Goal: Information Seeking & Learning: Learn about a topic

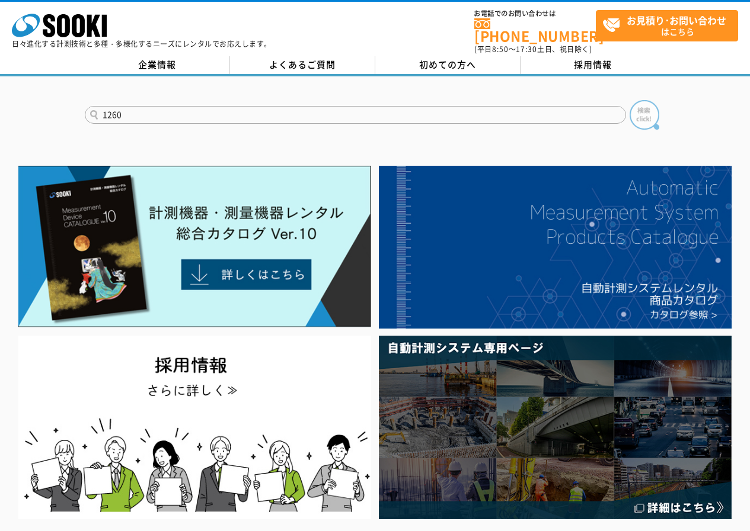
type input "1260"
click at [655, 100] on img at bounding box center [644, 115] width 30 height 30
click at [654, 101] on img at bounding box center [644, 115] width 30 height 30
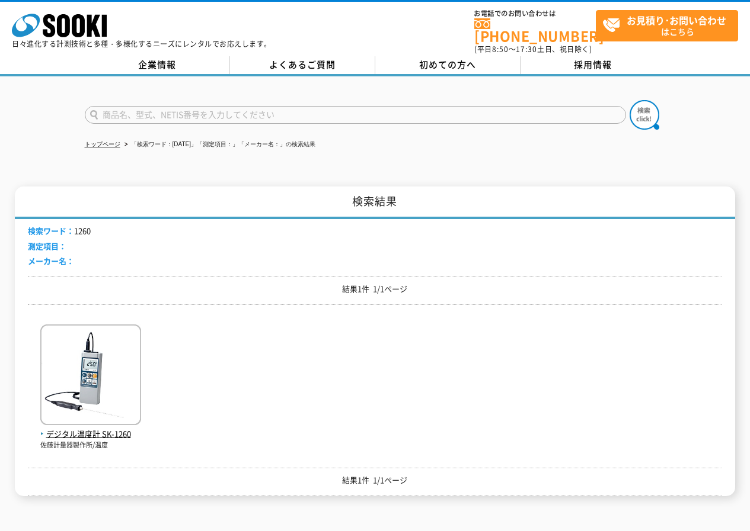
click at [267, 424] on div "デジタル温度計 SK-1260 [PERSON_NAME]計量器製作所/温度" at bounding box center [374, 382] width 693 height 136
click at [289, 412] on div "デジタル温度計 SK-1260 [PERSON_NAME]計量器製作所/温度" at bounding box center [374, 382] width 693 height 136
click at [82, 392] on img at bounding box center [90, 377] width 101 height 104
click at [82, 395] on img at bounding box center [90, 377] width 101 height 104
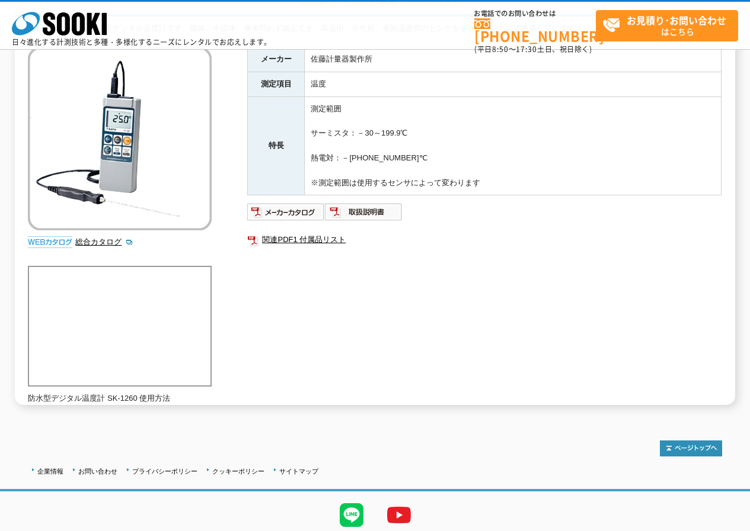
scroll to position [59, 0]
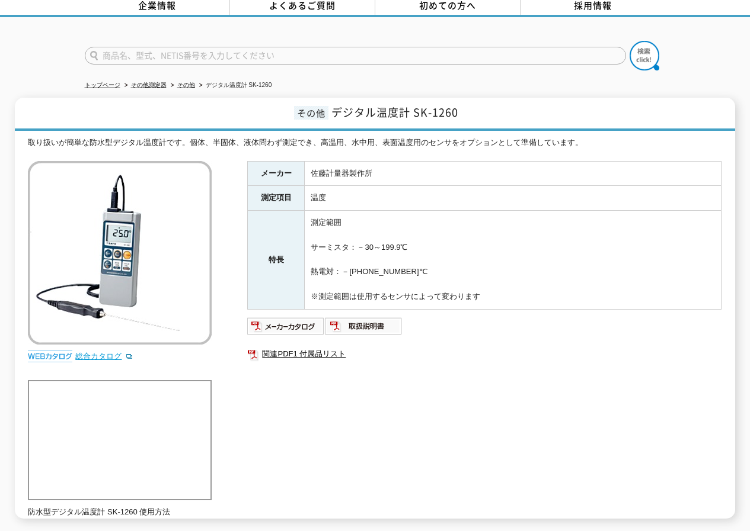
click at [101, 352] on link "総合カタログ" at bounding box center [104, 356] width 58 height 9
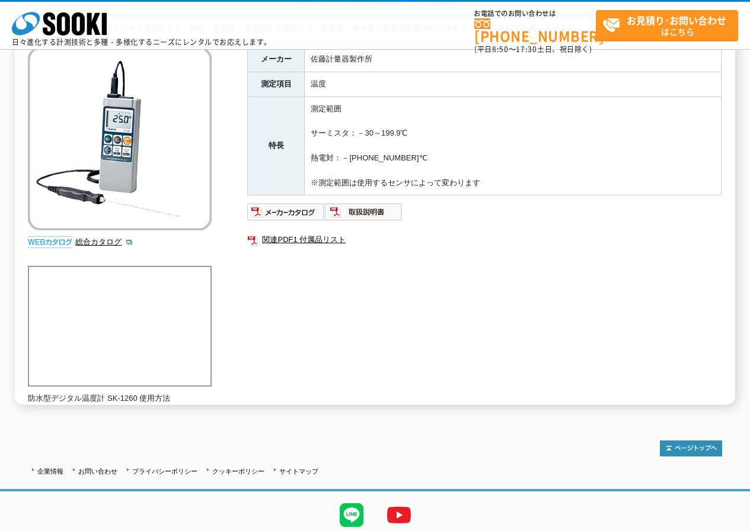
scroll to position [0, 0]
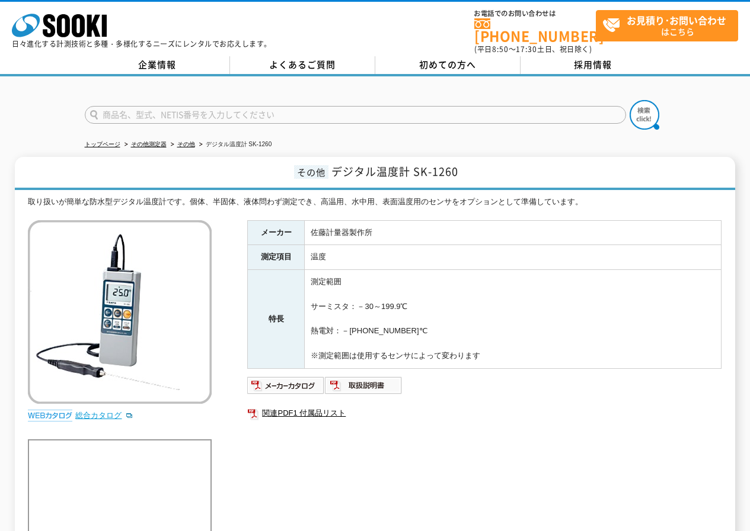
click at [105, 411] on link "総合カタログ" at bounding box center [104, 415] width 58 height 9
